Goal: Transaction & Acquisition: Book appointment/travel/reservation

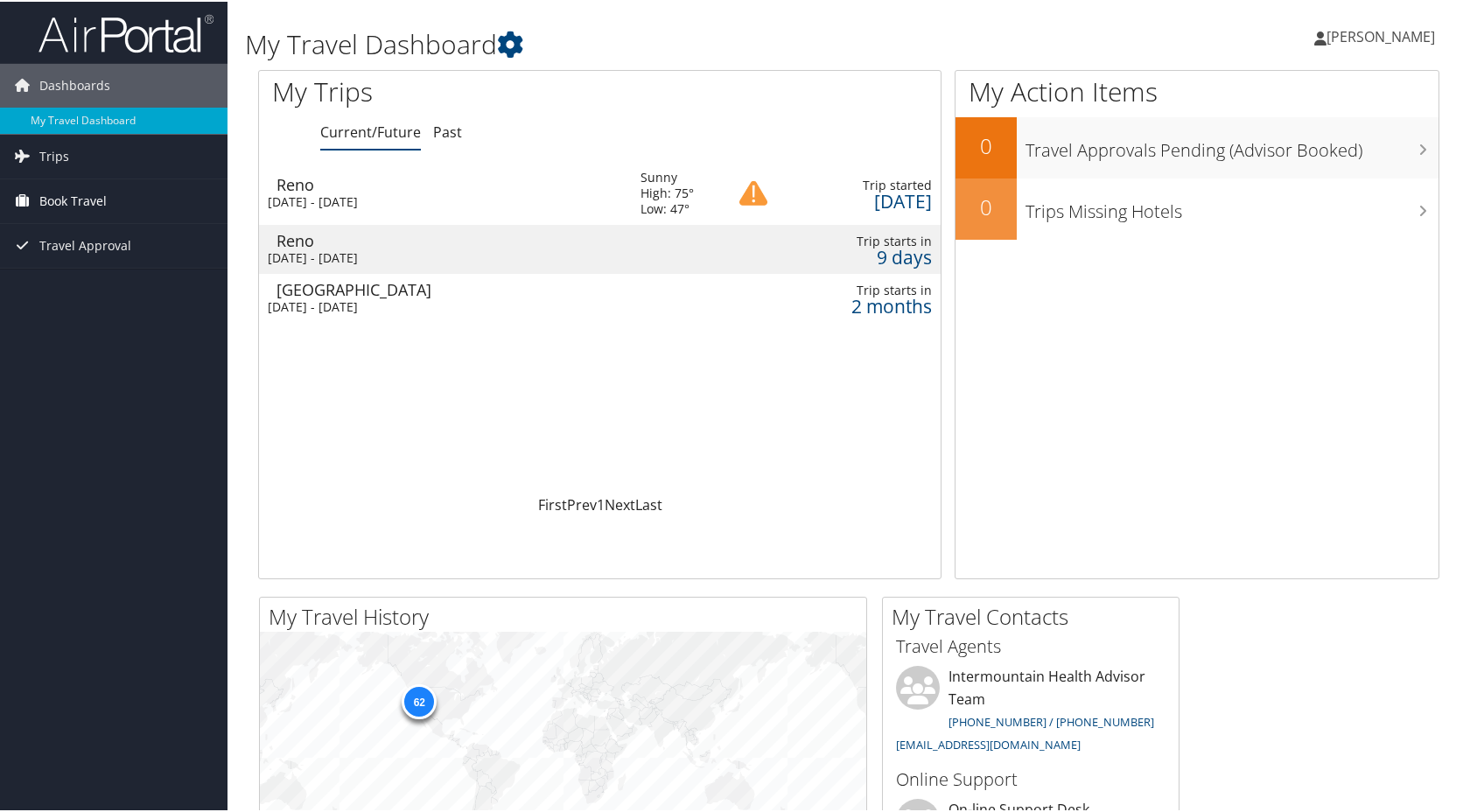
click at [88, 200] on span "Book Travel" at bounding box center [73, 200] width 68 height 44
click at [99, 292] on link "Book/Manage Online Trips" at bounding box center [114, 287] width 227 height 27
click at [75, 197] on span "Book Travel" at bounding box center [73, 200] width 68 height 44
click at [83, 200] on span "Book Travel" at bounding box center [73, 200] width 68 height 44
click at [104, 285] on link "Book/Manage Online Trips" at bounding box center [114, 287] width 227 height 27
